Goal: Transaction & Acquisition: Download file/media

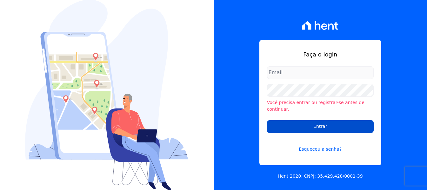
type input "financeiro3@loulycaixe.com.br"
click at [317, 126] on input "Entrar" at bounding box center [320, 126] width 107 height 13
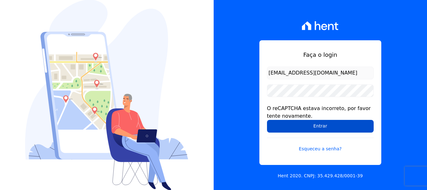
click at [330, 127] on input "Entrar" at bounding box center [320, 126] width 107 height 13
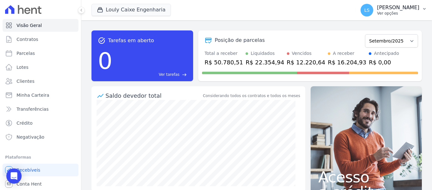
click at [403, 16] on div "LS [PERSON_NAME] Ver opções" at bounding box center [390, 10] width 59 height 13
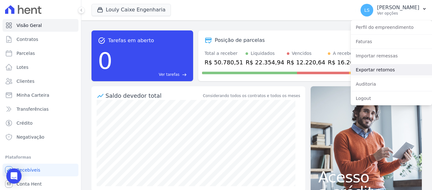
click at [372, 68] on link "Exportar retornos" at bounding box center [391, 69] width 81 height 11
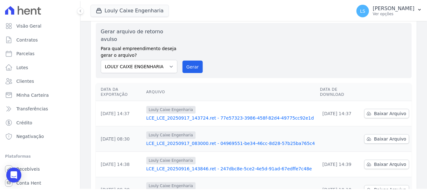
scroll to position [32, 0]
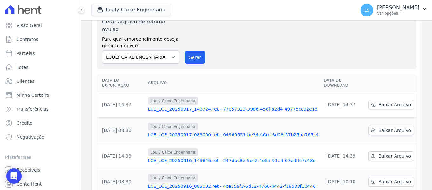
click at [224, 132] on link "LCE_LCE_20250917_083000.ret - 04969551-be34-46cc-8d28-57b25ba765c4" at bounding box center [233, 135] width 171 height 6
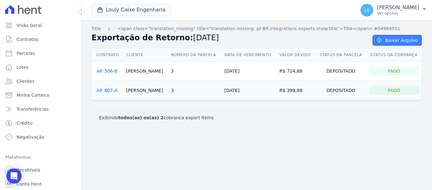
drag, startPoint x: 388, startPoint y: 40, endPoint x: 383, endPoint y: 41, distance: 4.5
click at [388, 40] on link "Baixar Arquivo" at bounding box center [397, 40] width 49 height 11
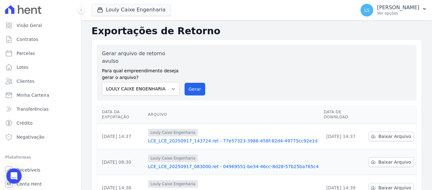
click at [217, 138] on link "LCE_LCE_20250917_143724.ret - 77e57323-3986-458f-82d4-49775cc92e1d" at bounding box center [233, 141] width 171 height 6
